Goal: Information Seeking & Learning: Learn about a topic

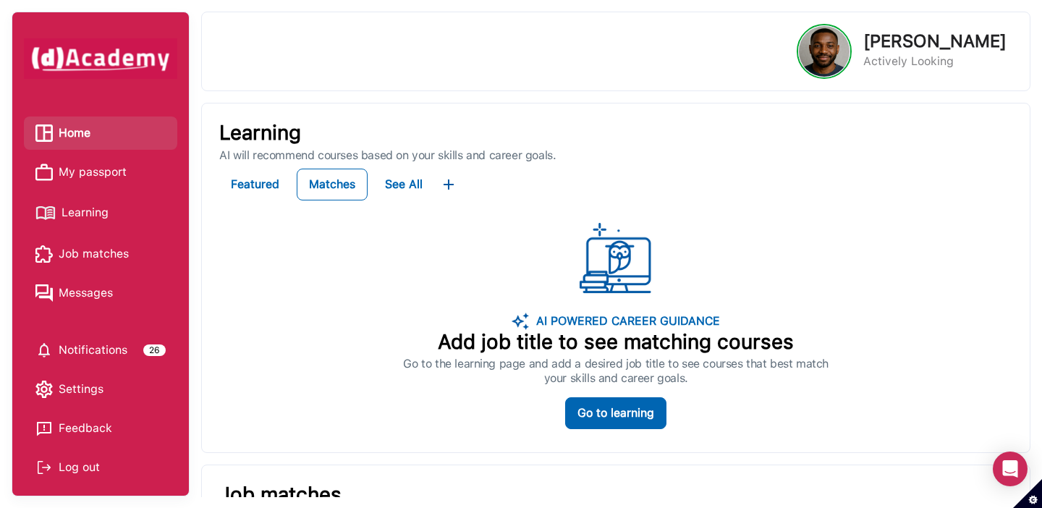
click at [80, 209] on span "Learning" at bounding box center [85, 213] width 47 height 22
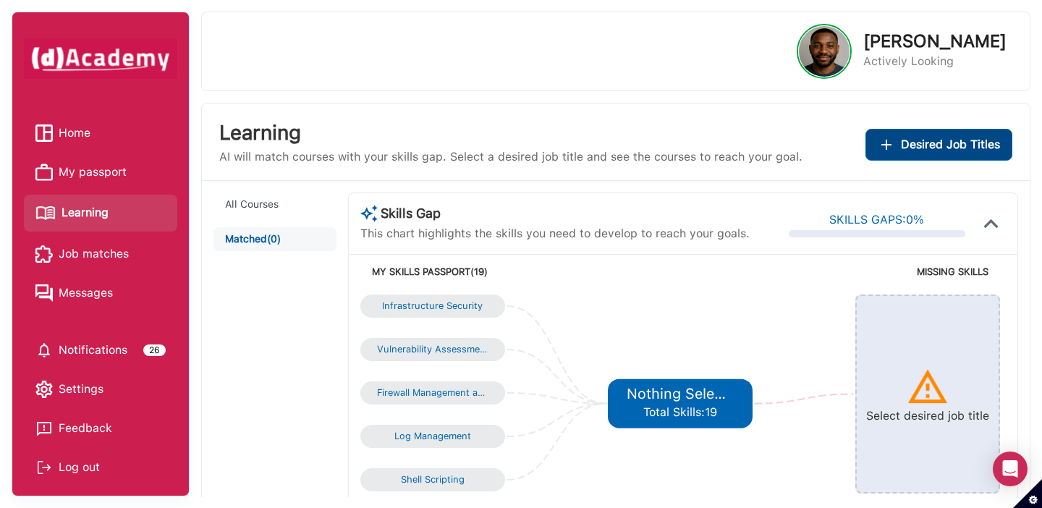
click at [971, 152] on span "Desired Job Titles" at bounding box center [950, 145] width 99 height 20
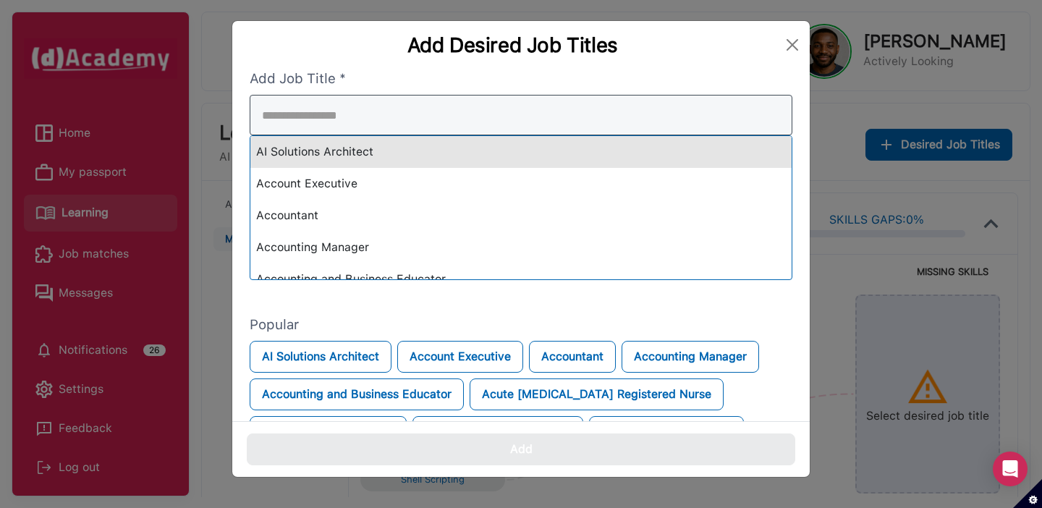
click at [517, 146] on div "AI Solutions Architect Account Executive Accountant Accounting Manager Accounti…" at bounding box center [521, 187] width 543 height 185
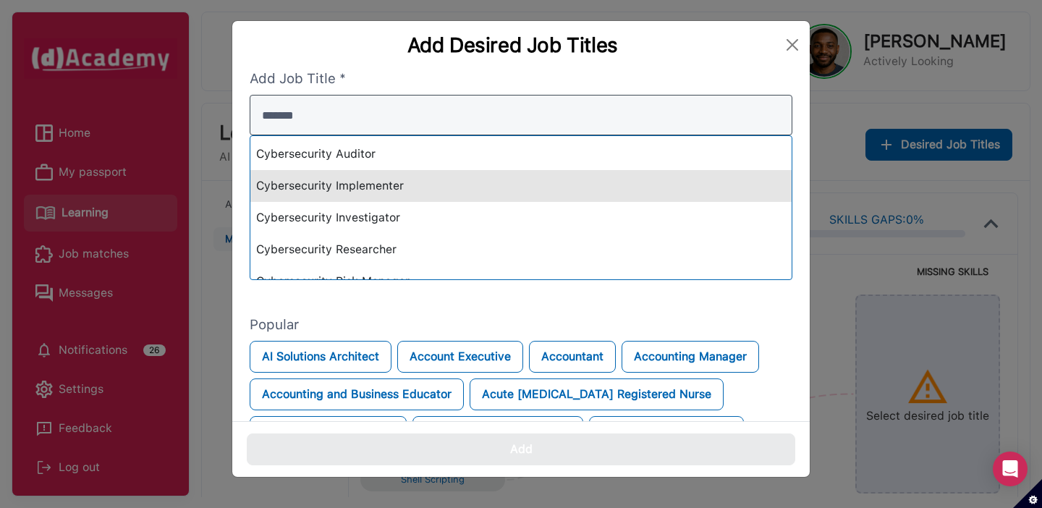
scroll to position [30, 0]
type input "*******"
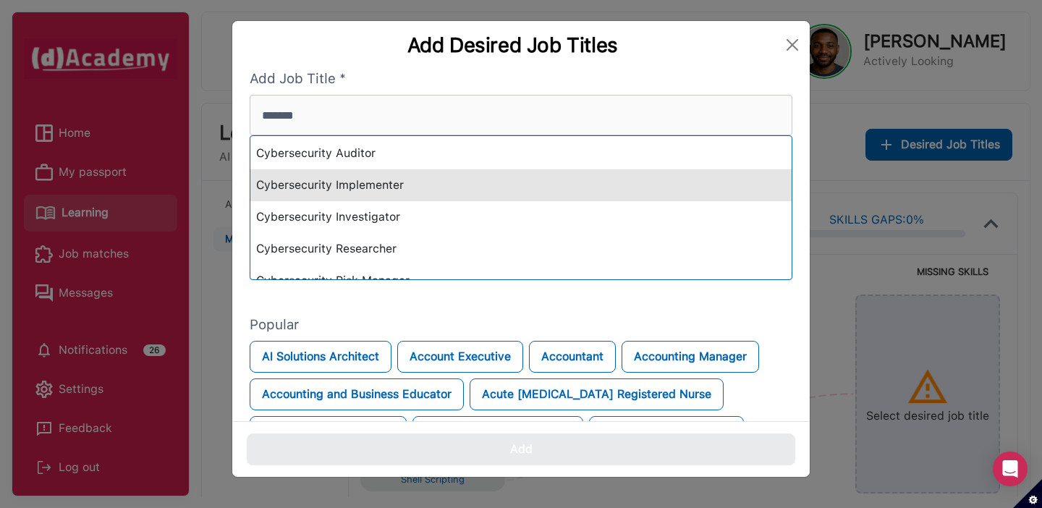
click at [508, 184] on div "Cybersecurity Implementer" at bounding box center [520, 185] width 541 height 32
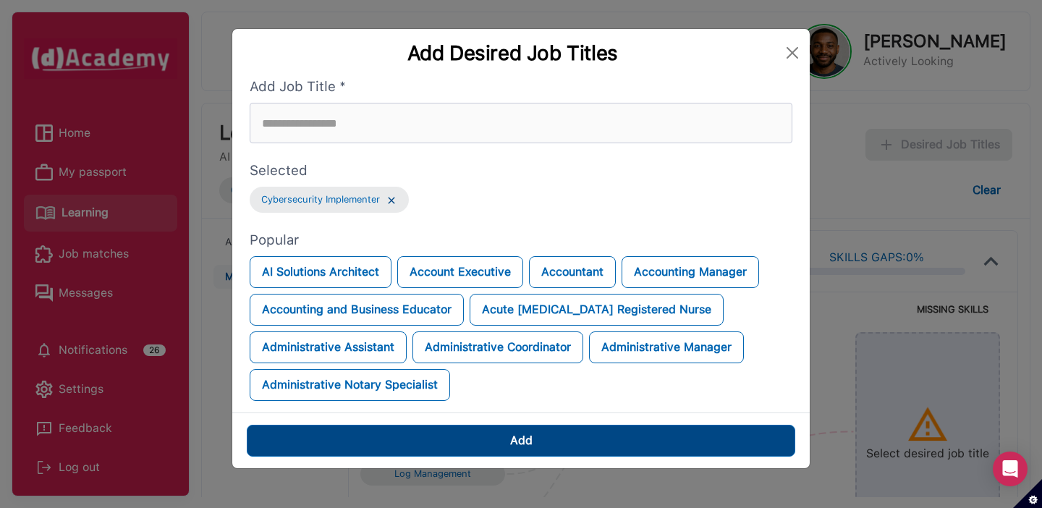
click at [475, 437] on button "Add" at bounding box center [521, 441] width 549 height 32
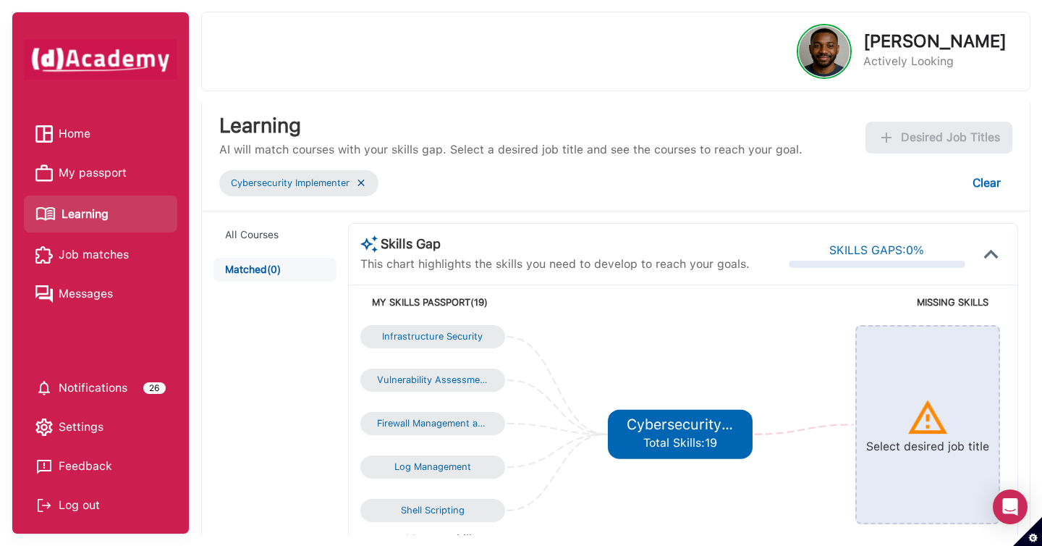
scroll to position [0, 0]
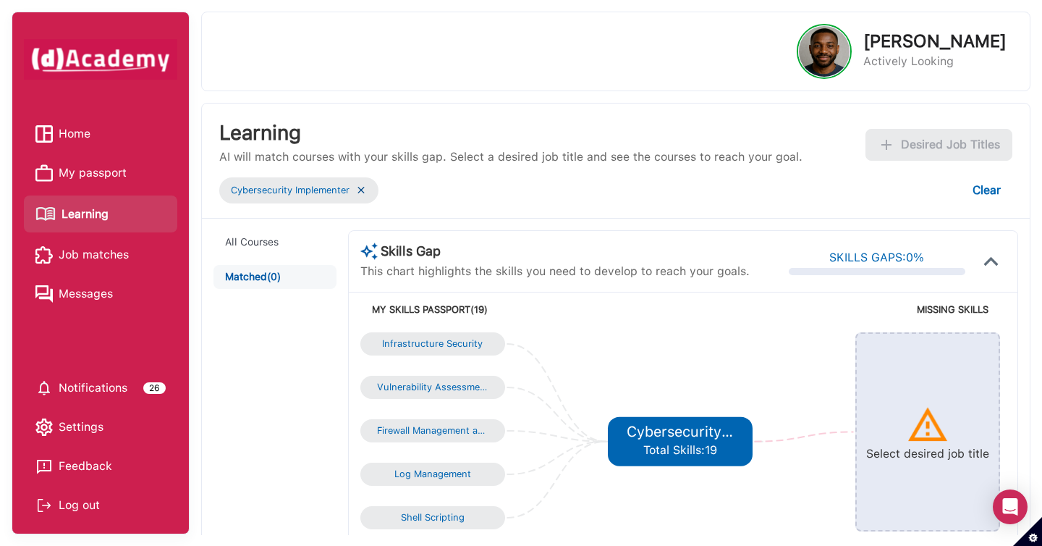
click at [363, 192] on img at bounding box center [361, 190] width 12 height 12
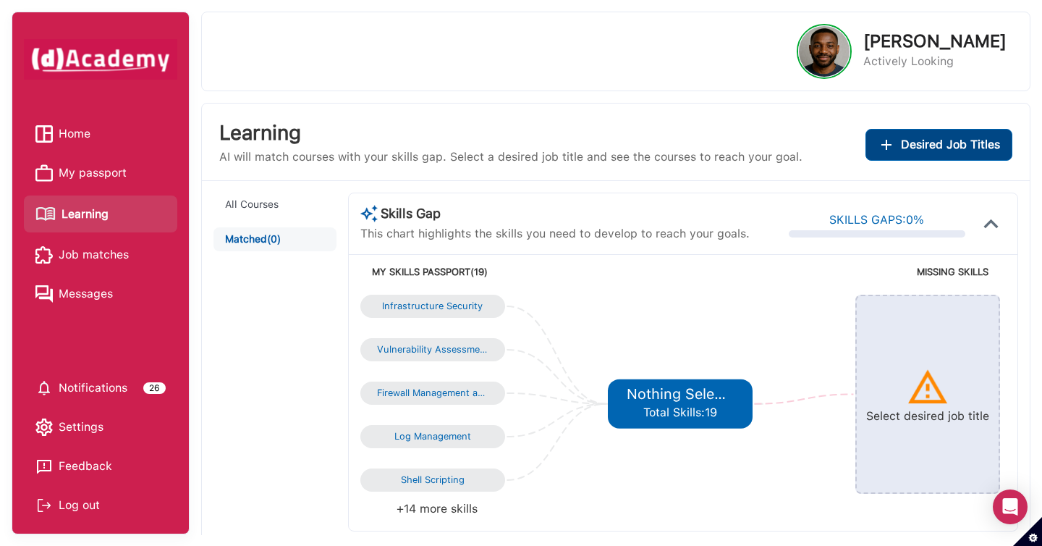
click at [881, 149] on img "Add desired job titles" at bounding box center [886, 144] width 17 height 17
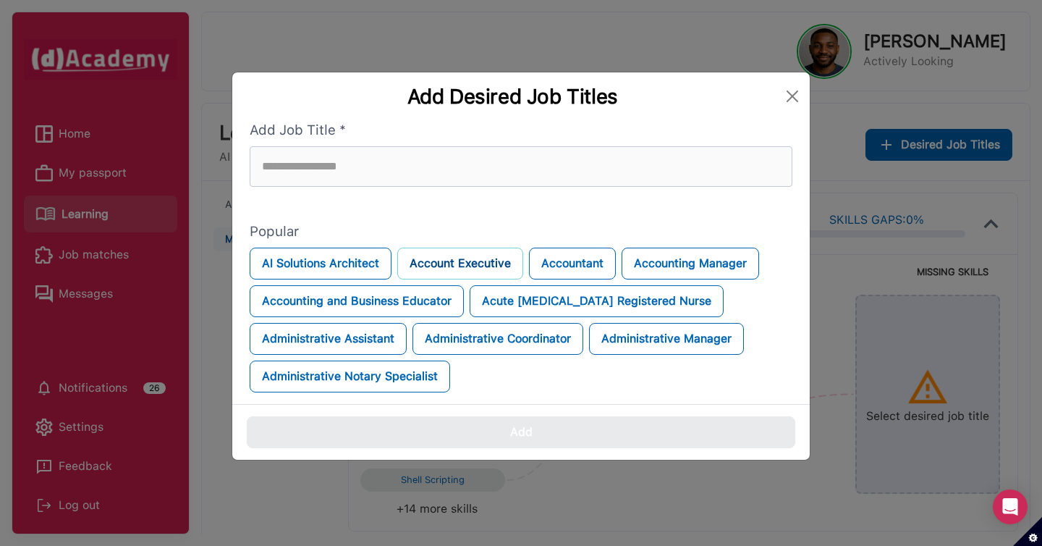
click at [485, 271] on button "Account Executive" at bounding box center [460, 263] width 126 height 32
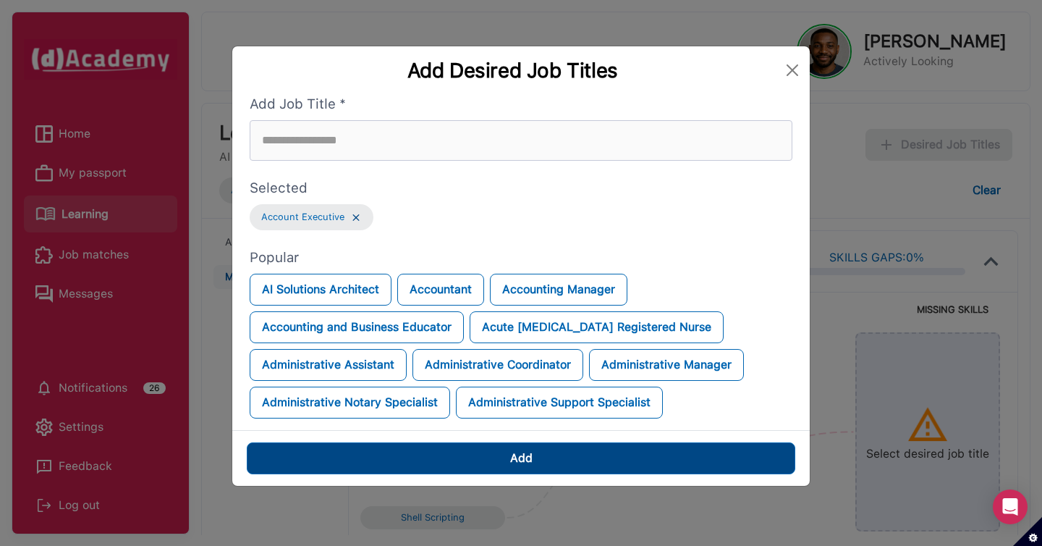
click at [556, 448] on button "Add" at bounding box center [521, 458] width 549 height 32
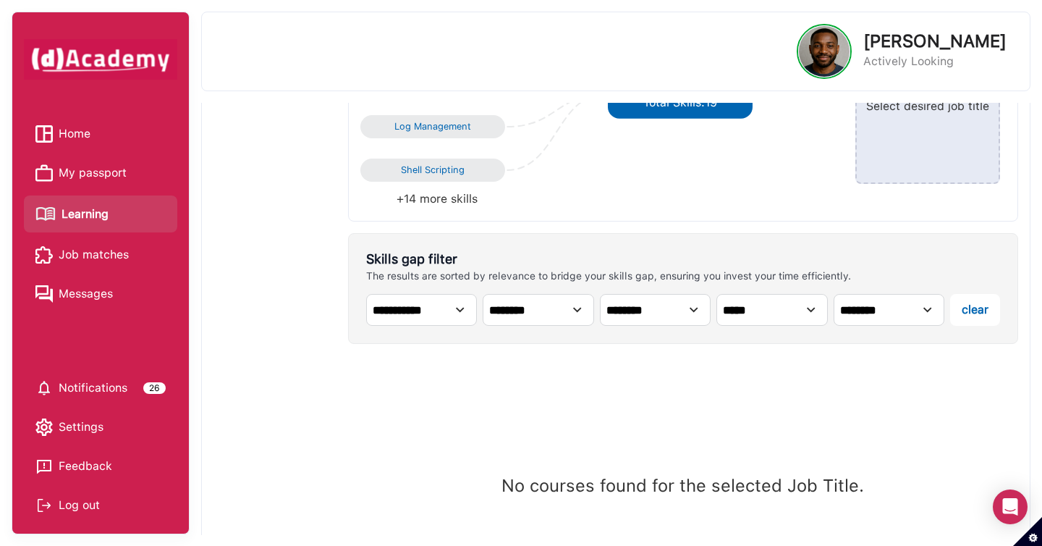
scroll to position [452, 0]
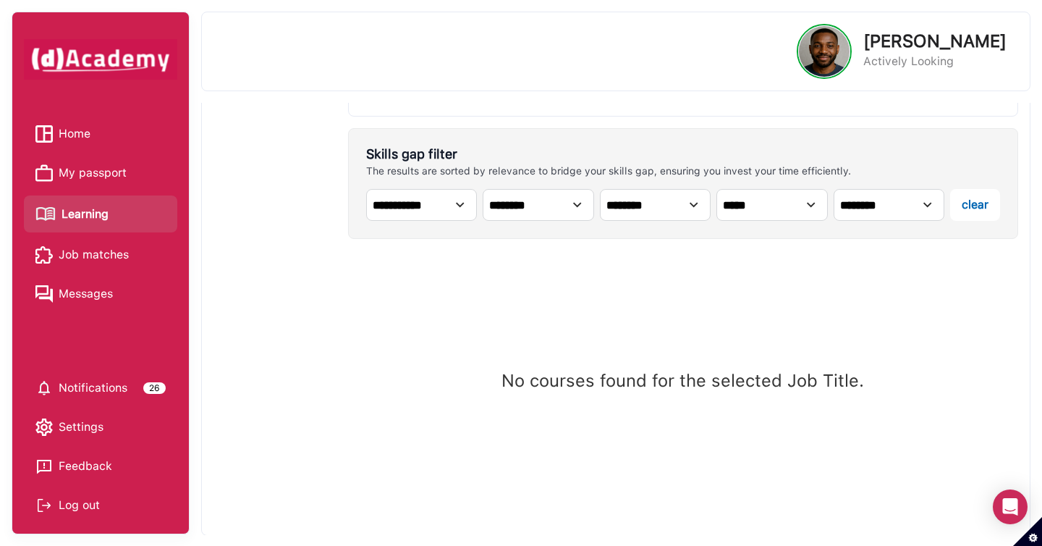
click at [69, 132] on span "Home" at bounding box center [75, 134] width 32 height 22
click at [77, 134] on span "Home" at bounding box center [75, 134] width 32 height 22
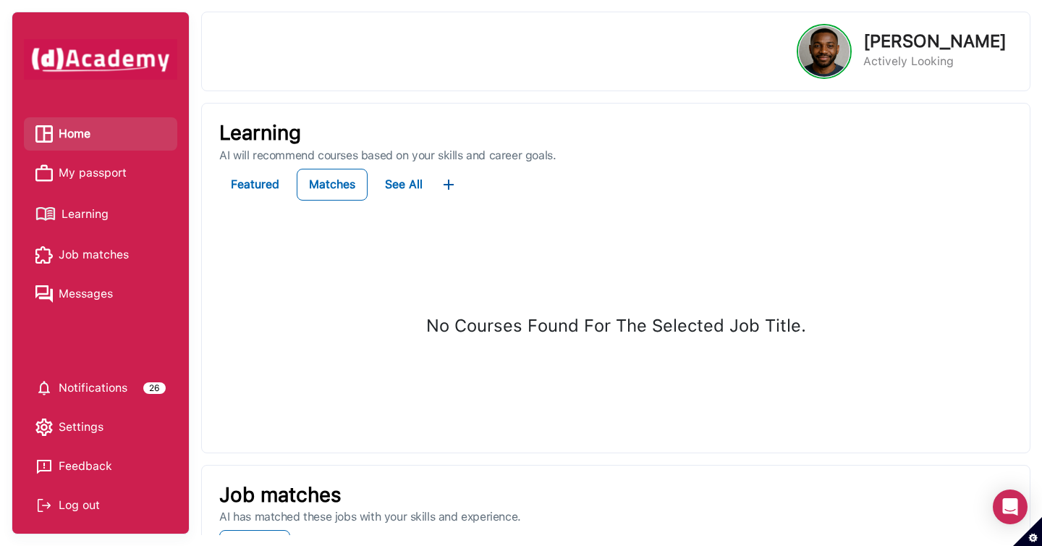
click at [92, 140] on link "Home" at bounding box center [100, 134] width 130 height 22
